Goal: Task Accomplishment & Management: Manage account settings

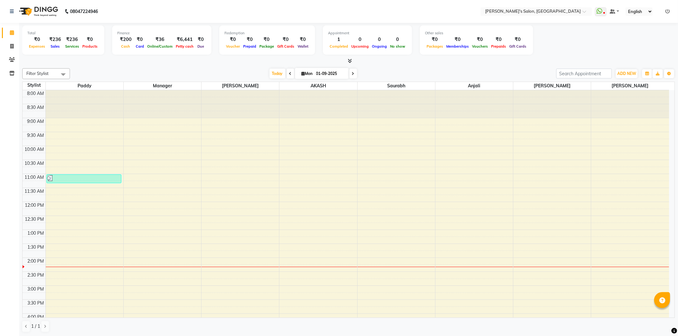
click at [668, 12] on icon at bounding box center [667, 11] width 4 height 4
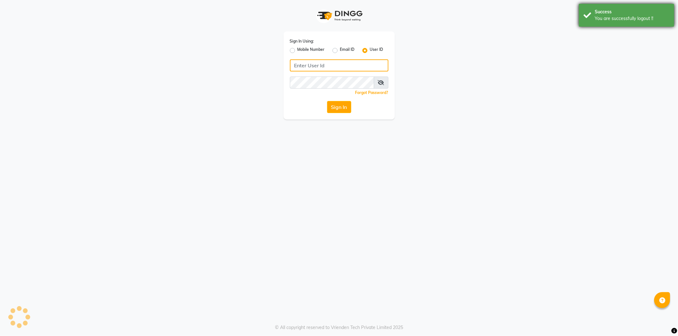
type input "8279543673"
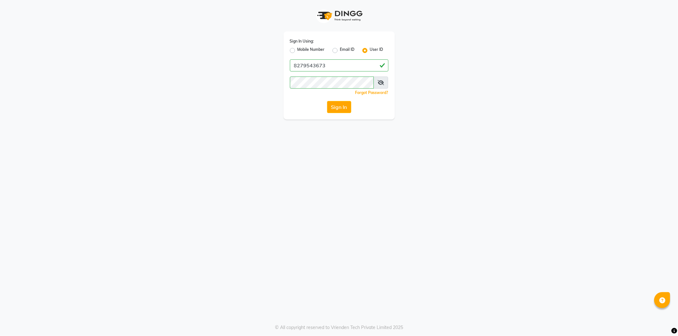
click at [297, 51] on label "Mobile Number" at bounding box center [310, 51] width 27 height 8
click at [297, 51] on input "Mobile Number" at bounding box center [299, 49] width 4 height 4
radio input "true"
radio input "false"
click at [332, 76] on div "Sign In Using: Mobile Number Email ID User ID Country Code × +91 Remember me Fo…" at bounding box center [338, 75] width 111 height 88
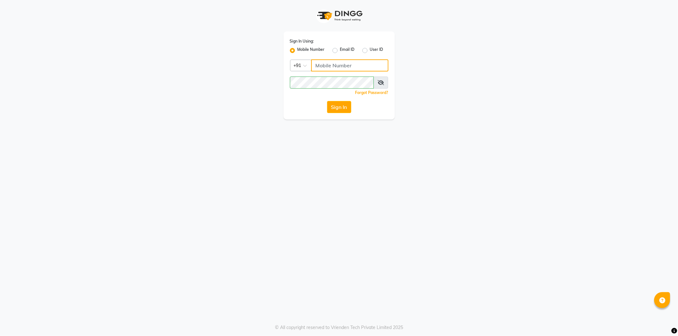
click at [334, 66] on input "Username" at bounding box center [349, 65] width 77 height 12
type input "7888059666"
click at [339, 112] on button "Sign In" at bounding box center [339, 107] width 24 height 12
